Goal: Task Accomplishment & Management: Manage account settings

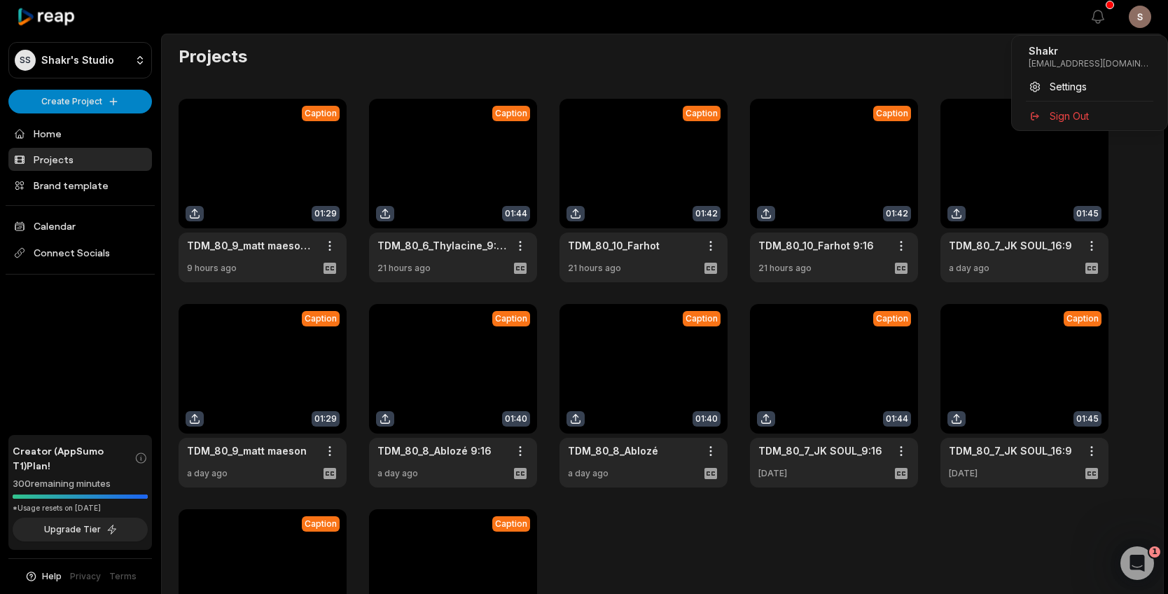
click at [1145, 13] on html "[PERSON_NAME] Studio Create Project Home Projects Brand template Calendar Conne…" at bounding box center [584, 297] width 1168 height 594
click at [1057, 116] on span "Sign Out" at bounding box center [1069, 116] width 39 height 15
